Goal: Transaction & Acquisition: Purchase product/service

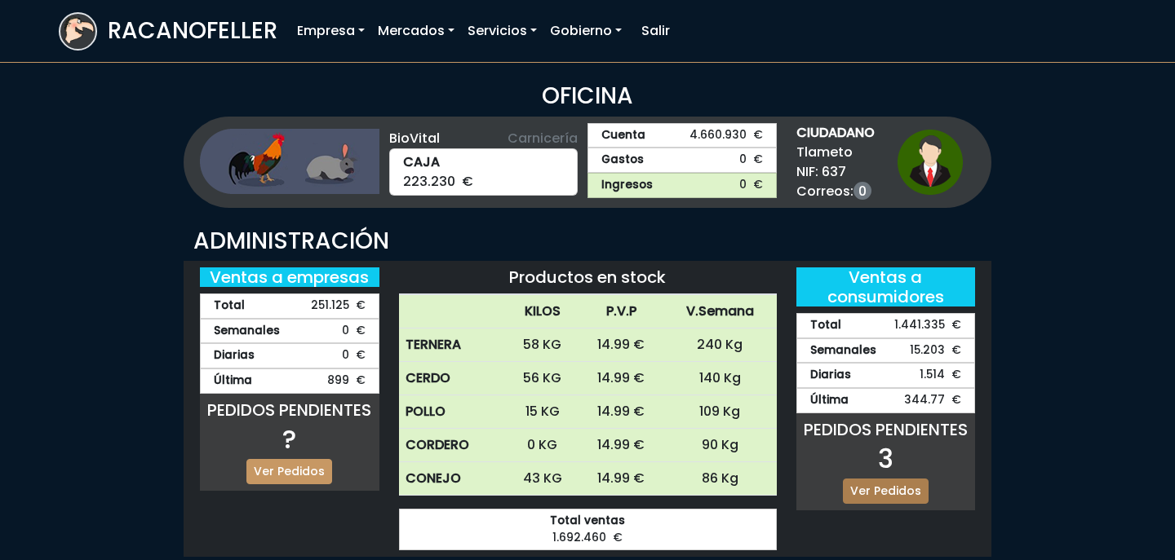
click at [873, 485] on link "Ver Pedidos" at bounding box center [886, 491] width 86 height 25
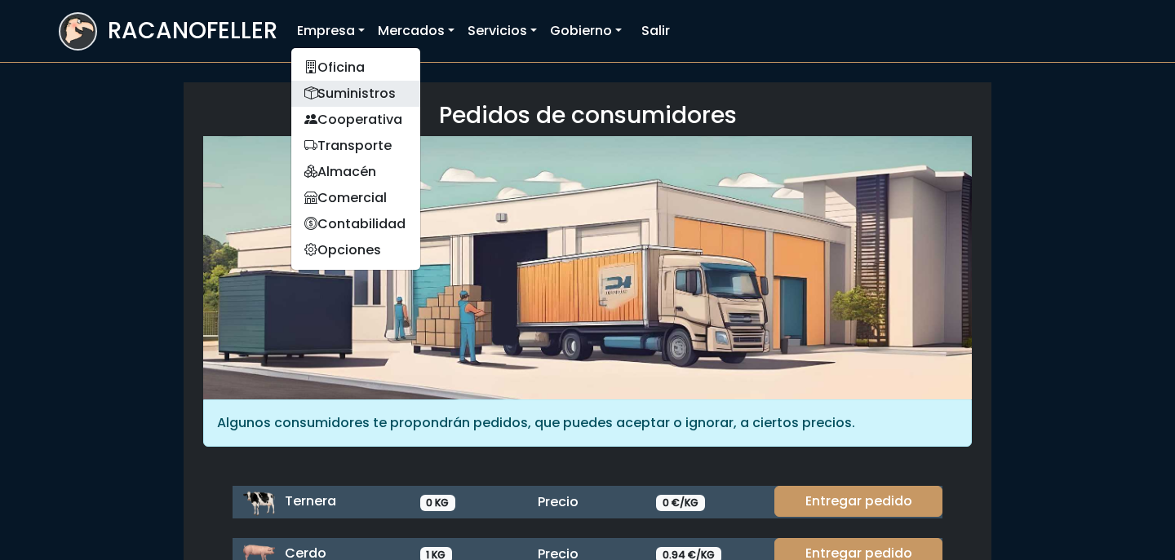
click at [360, 97] on link "Suministros" at bounding box center [355, 94] width 129 height 26
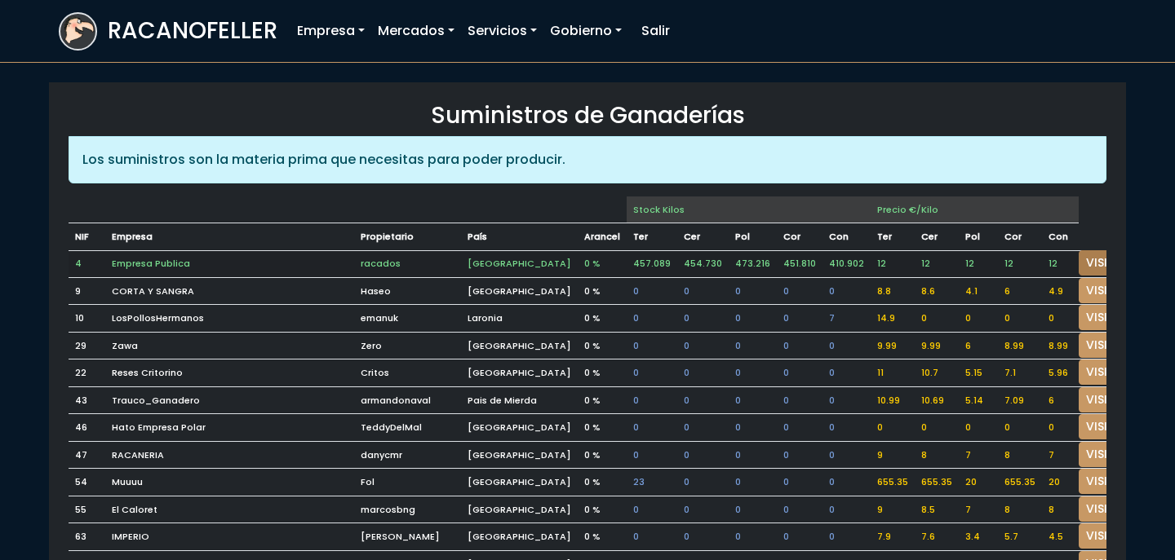
click at [1079, 261] on link "VISITAR" at bounding box center [1108, 262] width 59 height 25
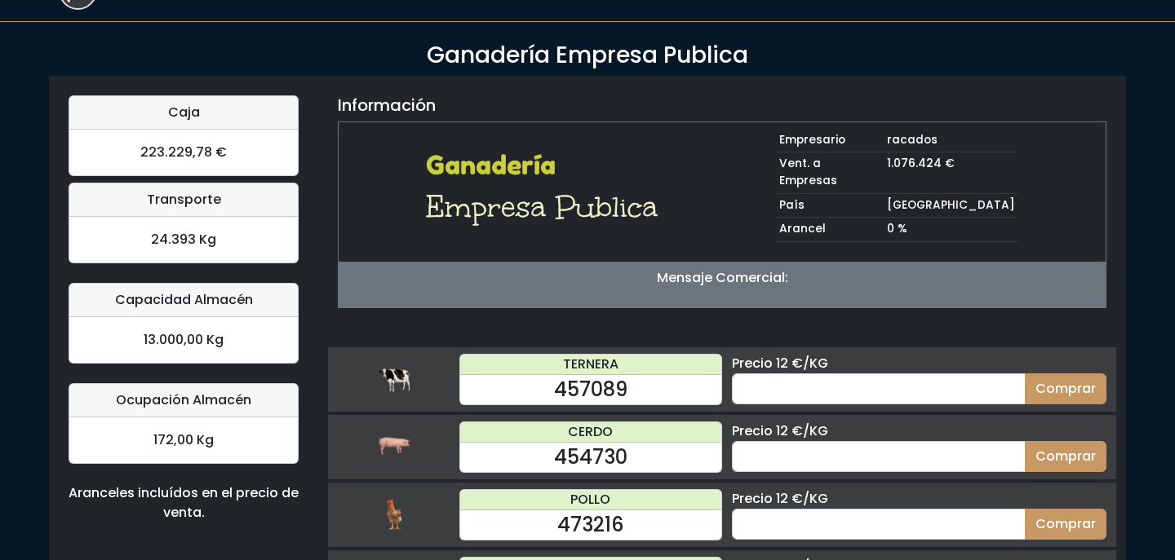
scroll to position [166, 0]
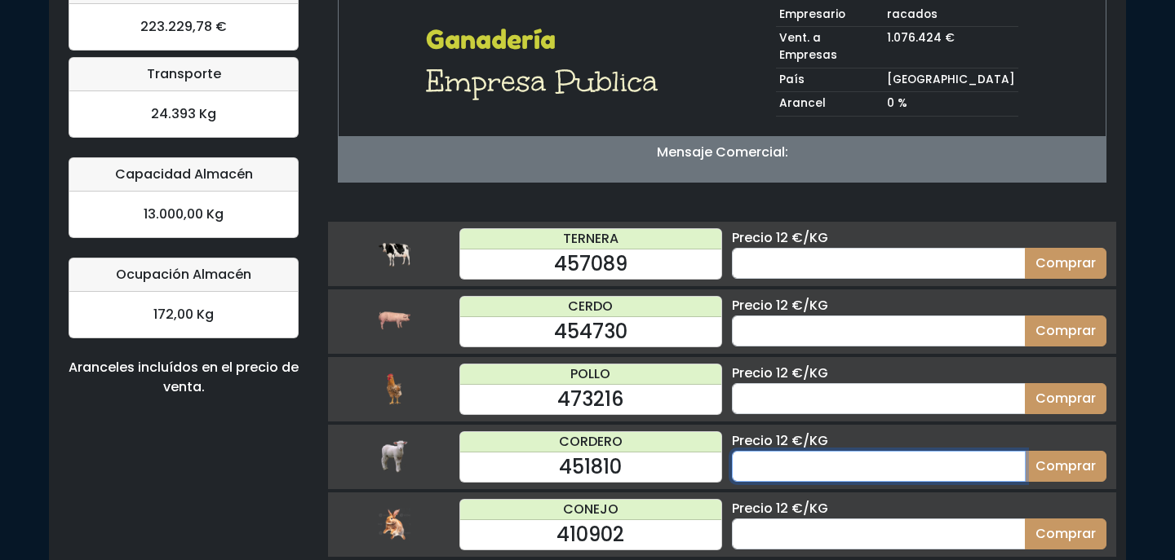
click at [896, 451] on input "number" at bounding box center [879, 466] width 294 height 31
type input "70"
click at [1025, 451] on button "Comprar" at bounding box center [1066, 466] width 82 height 31
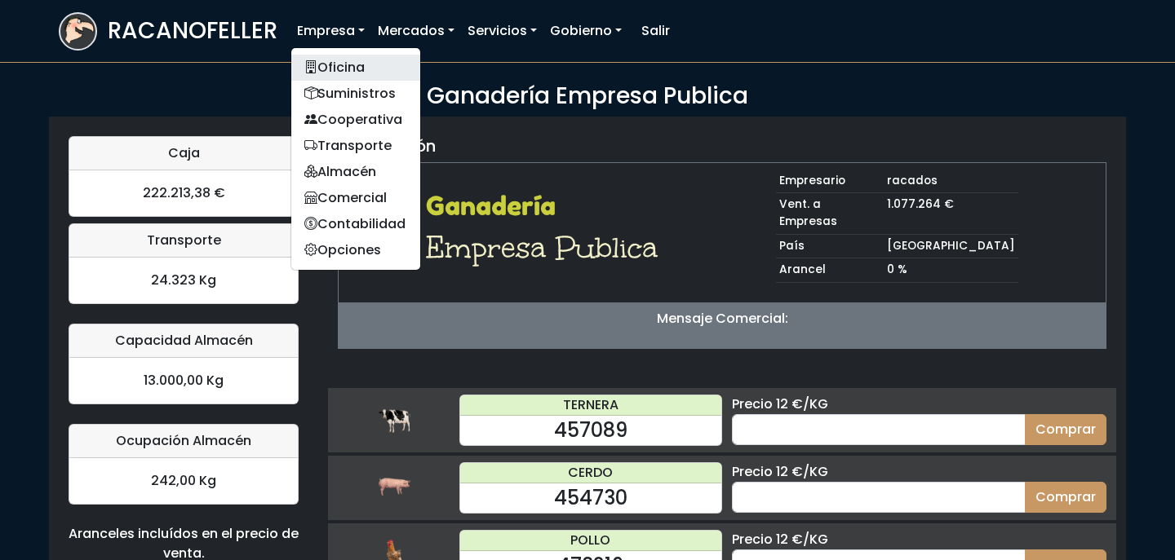
click at [338, 73] on link "Oficina" at bounding box center [355, 68] width 129 height 26
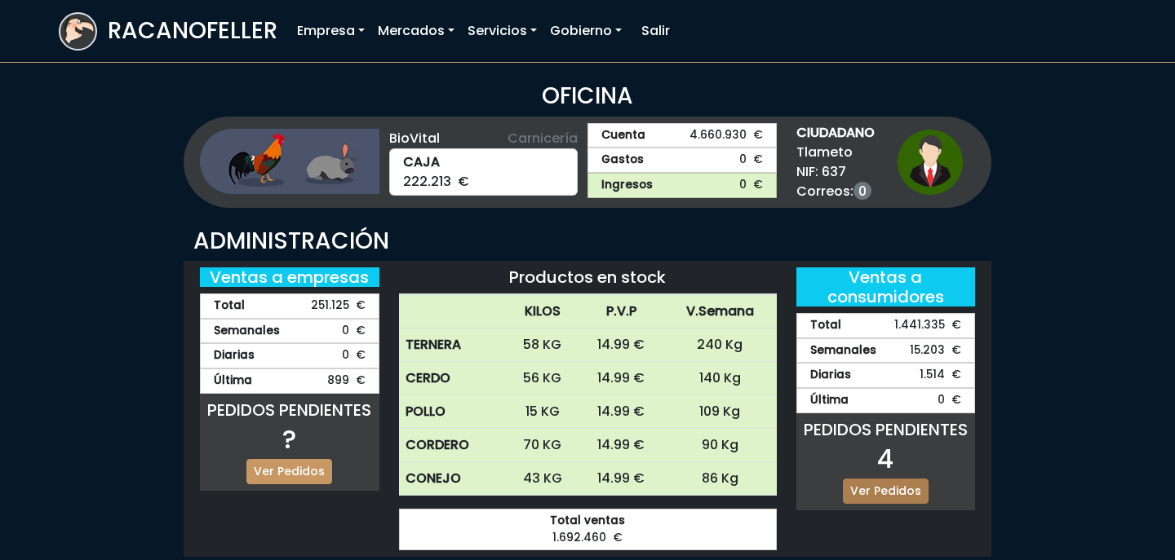
click at [906, 485] on link "Ver Pedidos" at bounding box center [886, 491] width 86 height 25
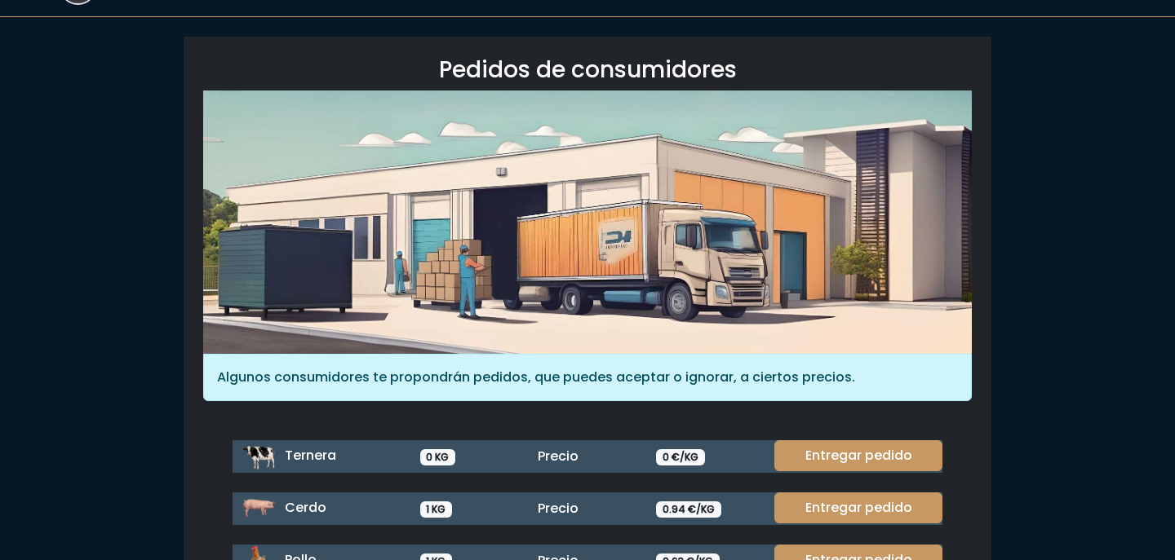
scroll to position [224, 0]
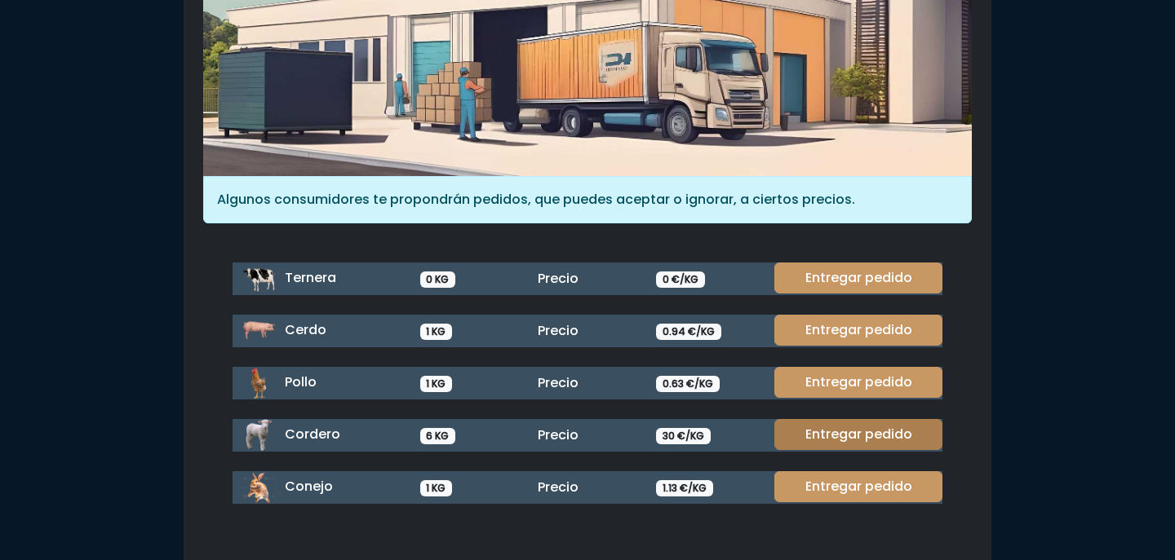
click at [866, 432] on link "Entregar pedido" at bounding box center [858, 434] width 168 height 31
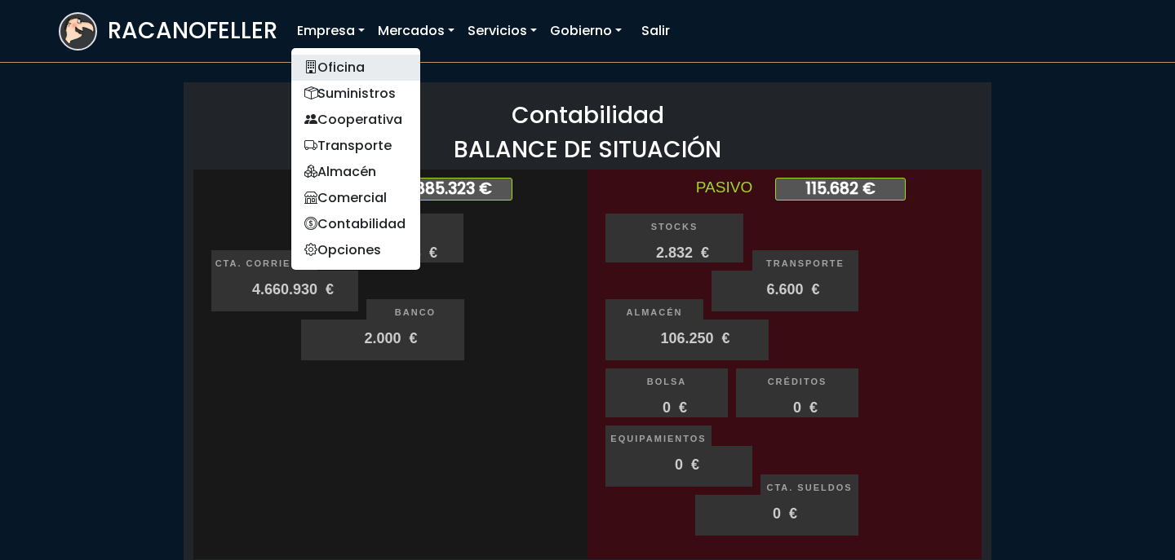
click at [341, 67] on link "Oficina" at bounding box center [355, 68] width 129 height 26
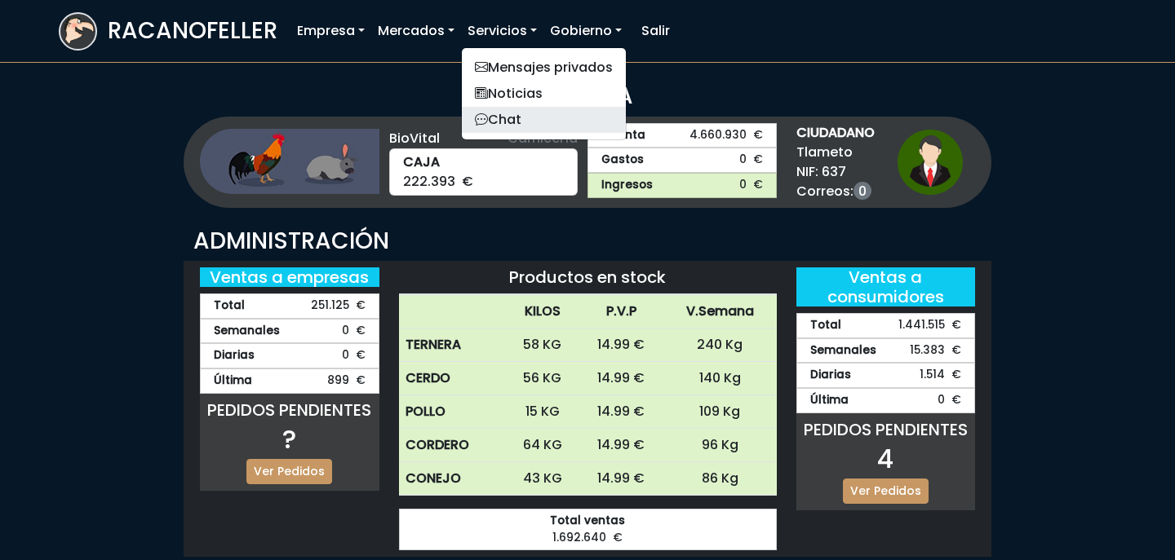
click at [509, 119] on link "Chat" at bounding box center [544, 120] width 164 height 26
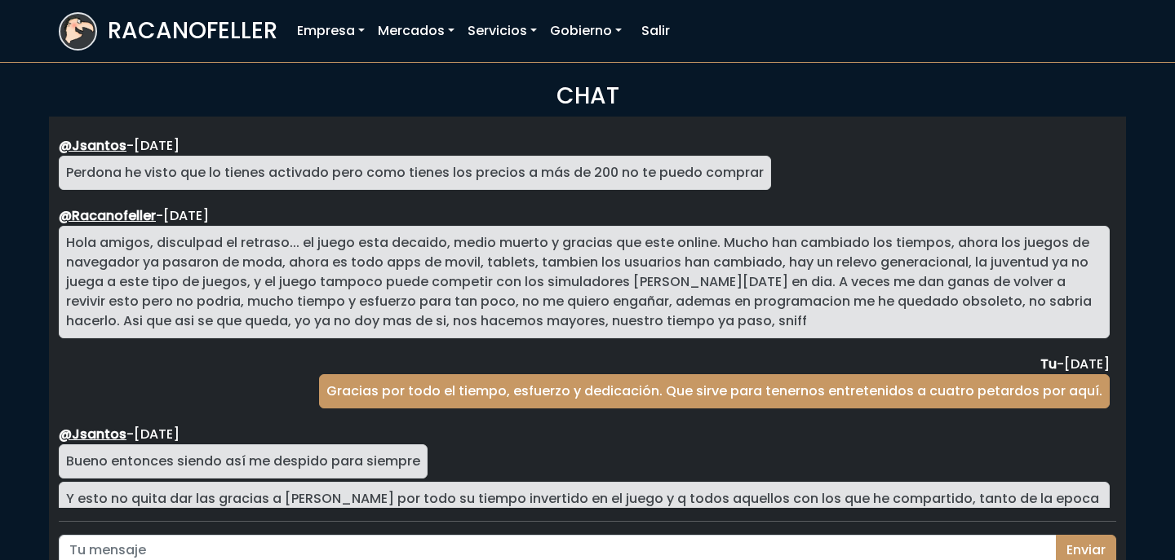
scroll to position [3024, 0]
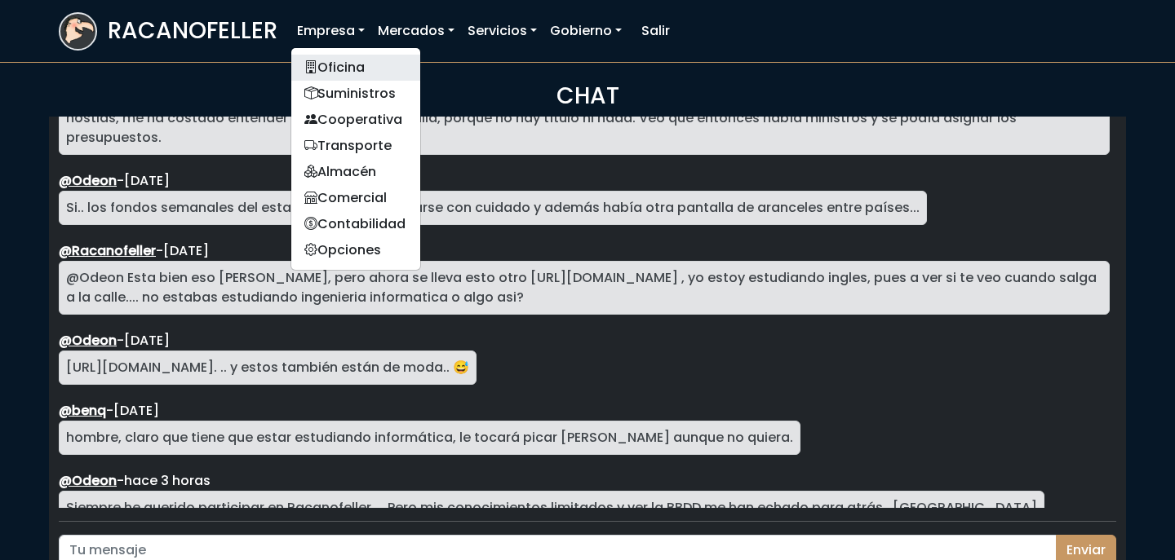
click at [321, 60] on link "Oficina" at bounding box center [355, 68] width 129 height 26
